Goal: Task Accomplishment & Management: Complete application form

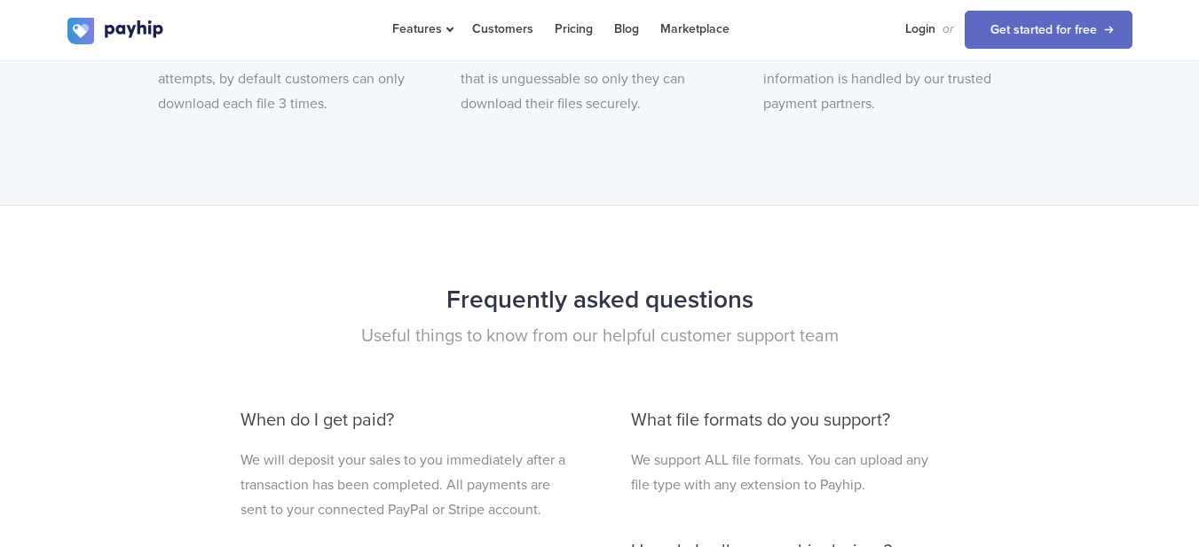
scroll to position [4325, 0]
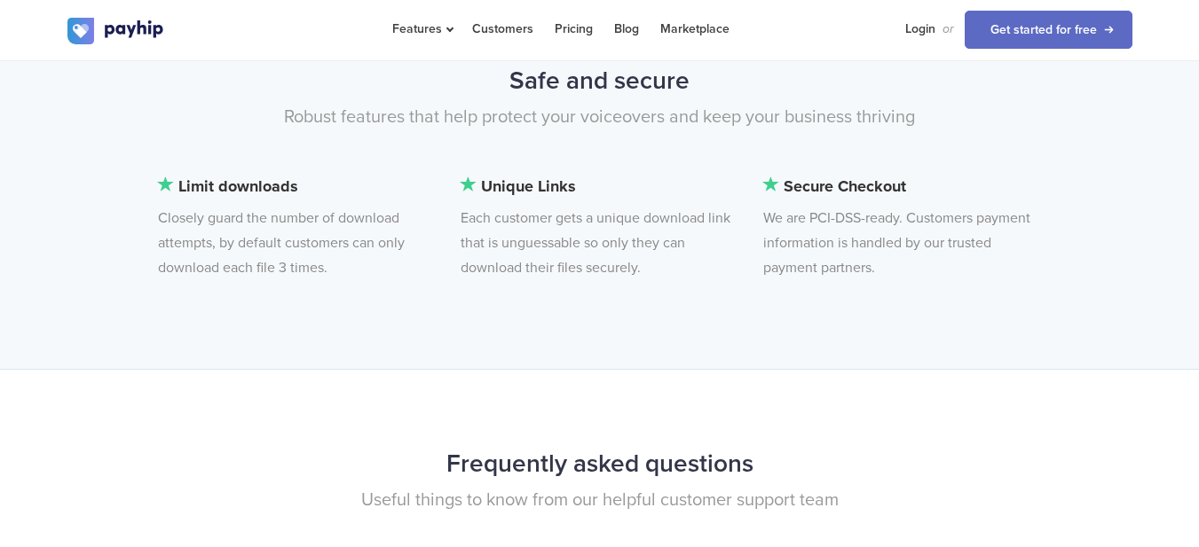
drag, startPoint x: 1082, startPoint y: 68, endPoint x: 1084, endPoint y: 57, distance: 11.7
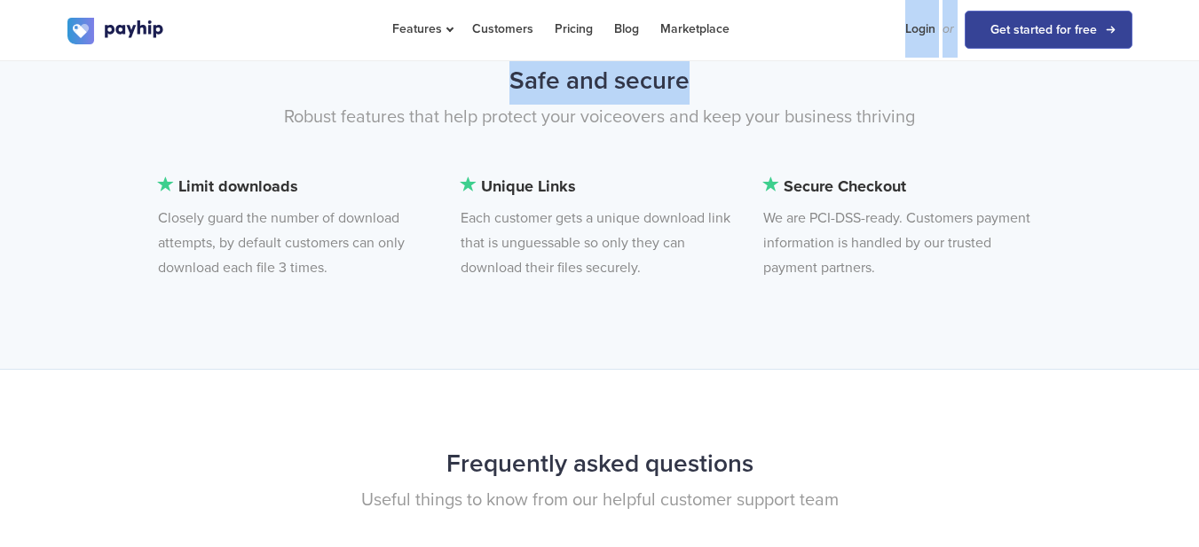
click at [1106, 48] on li "Get started for free" at bounding box center [1043, 29] width 178 height 58
click at [1093, 41] on link "Get started for free" at bounding box center [1048, 30] width 168 height 38
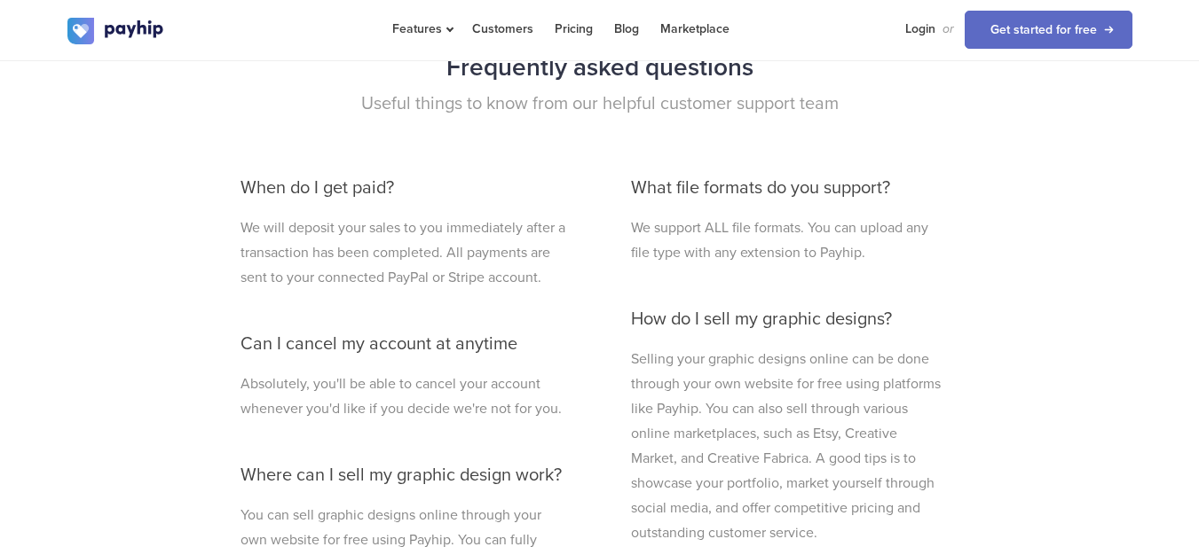
scroll to position [4761, 0]
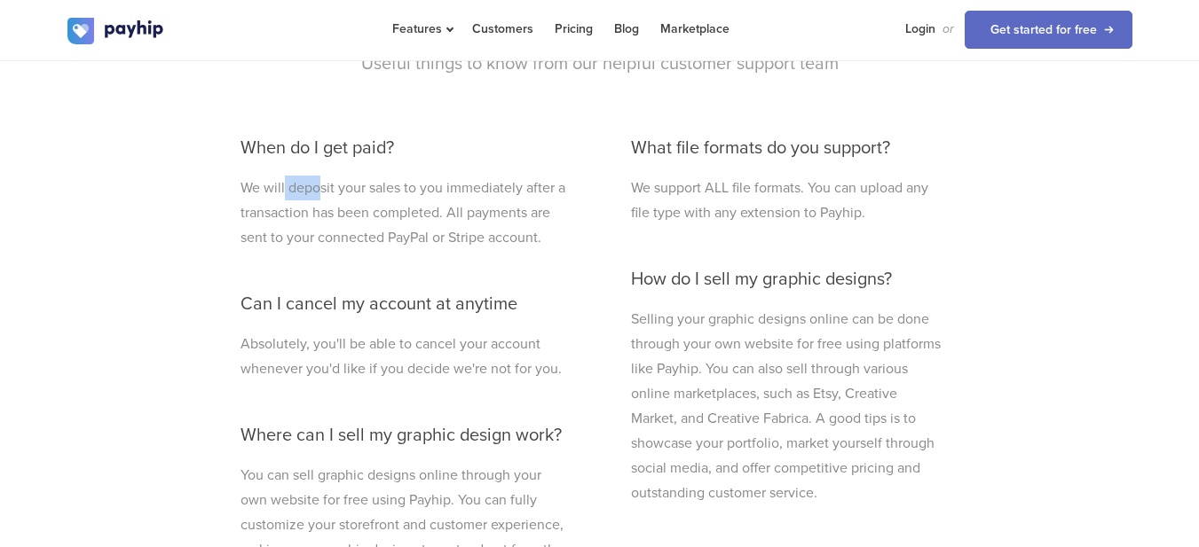
drag, startPoint x: 285, startPoint y: 185, endPoint x: 318, endPoint y: 189, distance: 33.0
click at [318, 189] on p "We will deposit your sales to you immediately after a transaction has been comp…" at bounding box center [404, 213] width 328 height 75
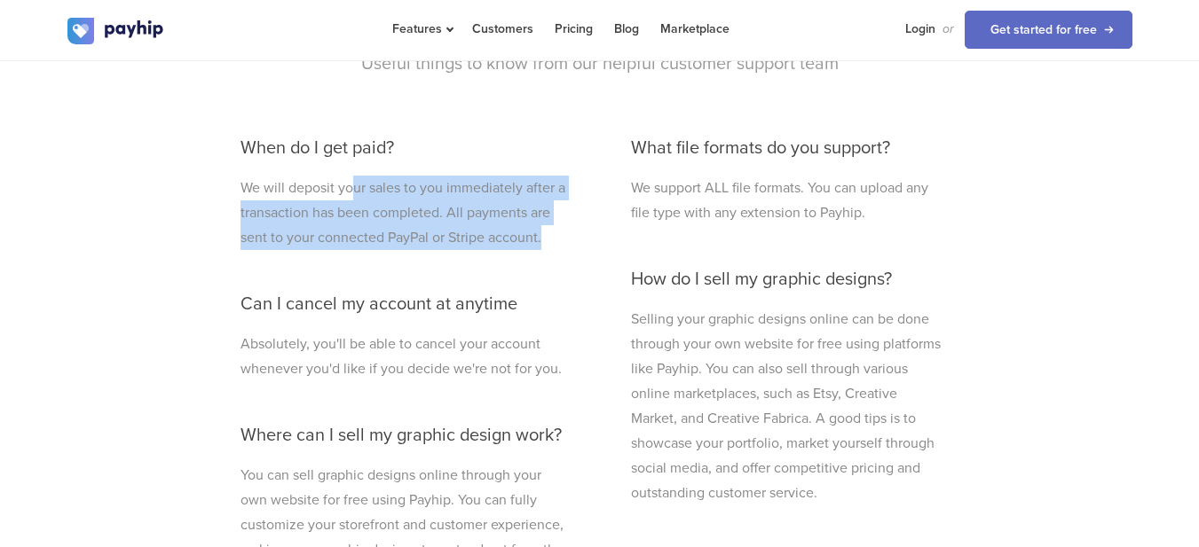
drag, startPoint x: 350, startPoint y: 185, endPoint x: 542, endPoint y: 245, distance: 200.9
click at [542, 245] on p "We will deposit your sales to you immediately after a transaction has been comp…" at bounding box center [404, 213] width 328 height 75
